Goal: Information Seeking & Learning: Check status

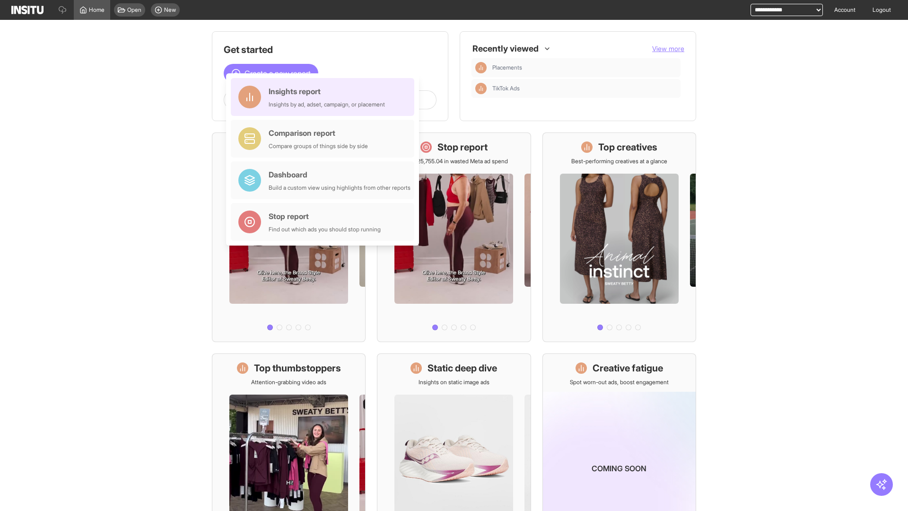
click at [325, 97] on div "Insights report Insights by ad, adset, campaign, or placement" at bounding box center [327, 97] width 116 height 23
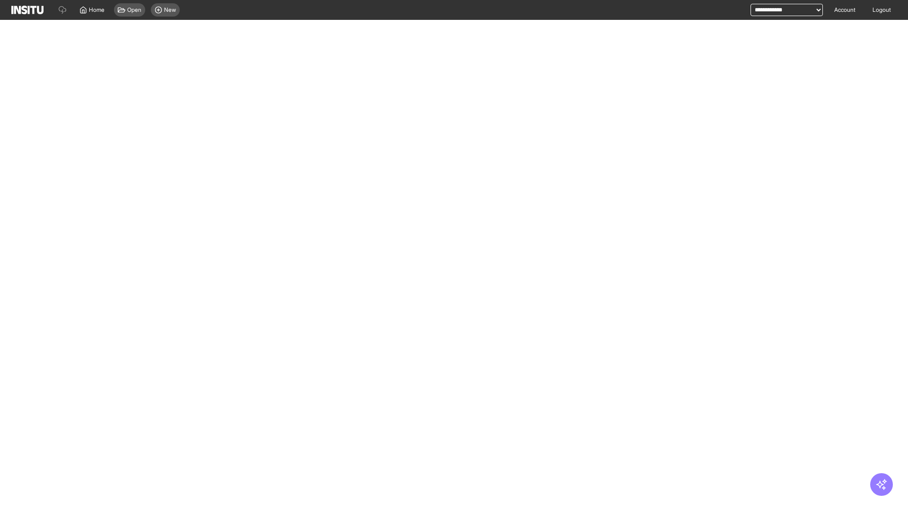
select select "**"
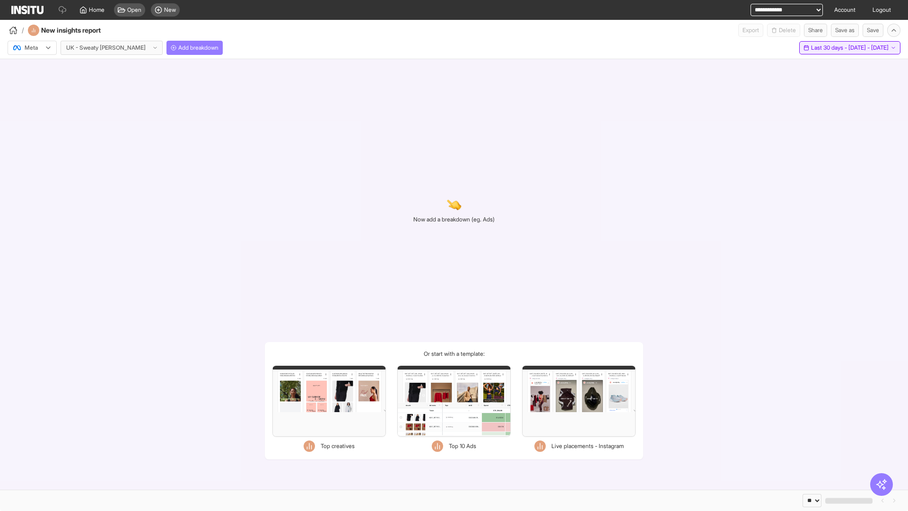
click at [830, 48] on span "Last 30 days - [DATE] - [DATE]" at bounding box center [850, 48] width 78 height 8
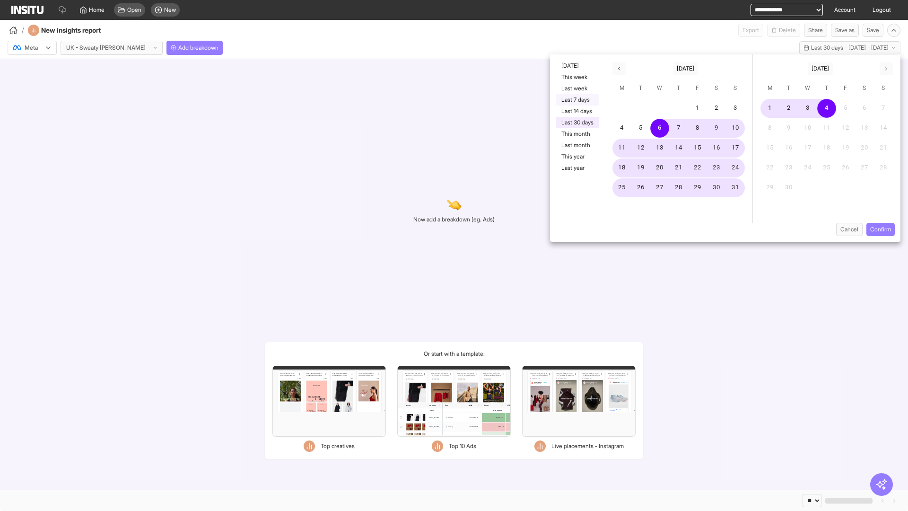
click at [577, 100] on button "Last 7 days" at bounding box center [578, 99] width 44 height 11
